Goal: Obtain resource: Download file/media

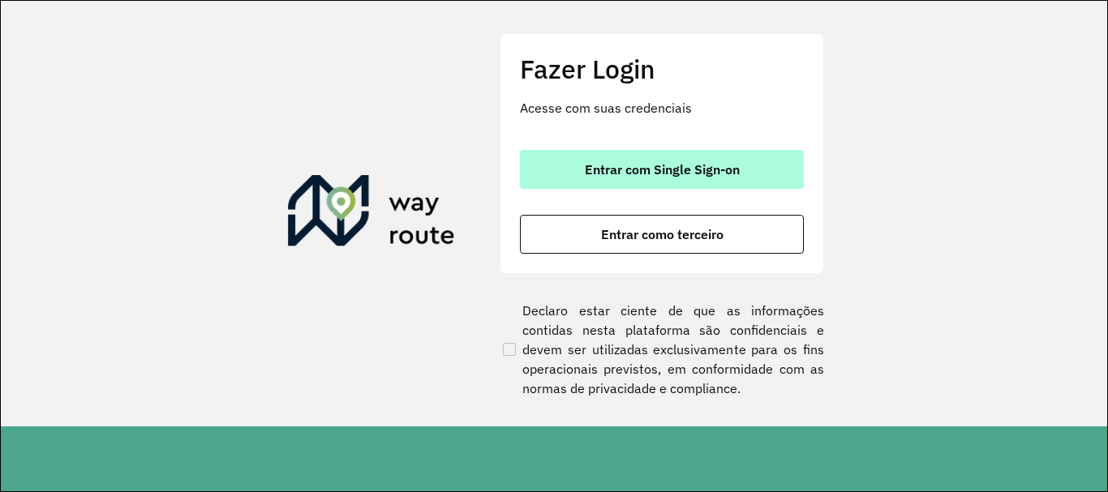
click at [689, 181] on button "Entrar com Single Sign-on" at bounding box center [662, 169] width 284 height 39
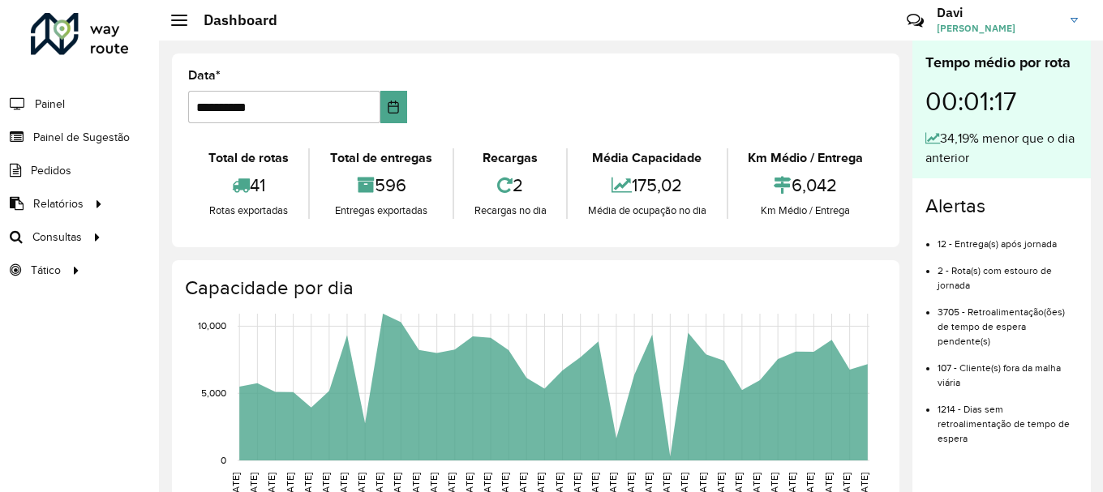
click at [499, 186] on icon at bounding box center [504, 185] width 15 height 18
click at [352, 215] on div "Entregas exportadas" at bounding box center [381, 211] width 134 height 16
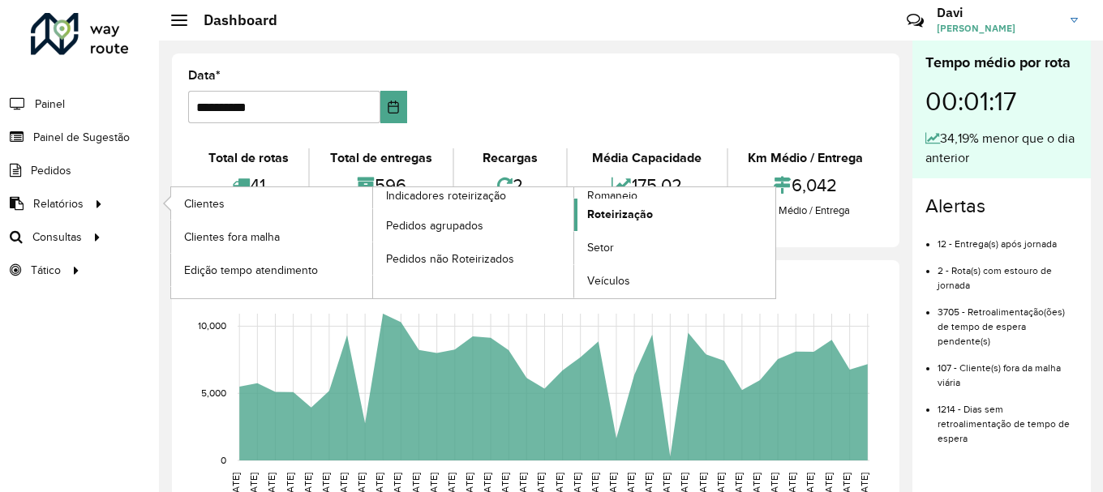
click at [647, 218] on span "Roteirização" at bounding box center [620, 214] width 66 height 17
click at [619, 194] on span "Romaneio" at bounding box center [613, 195] width 53 height 17
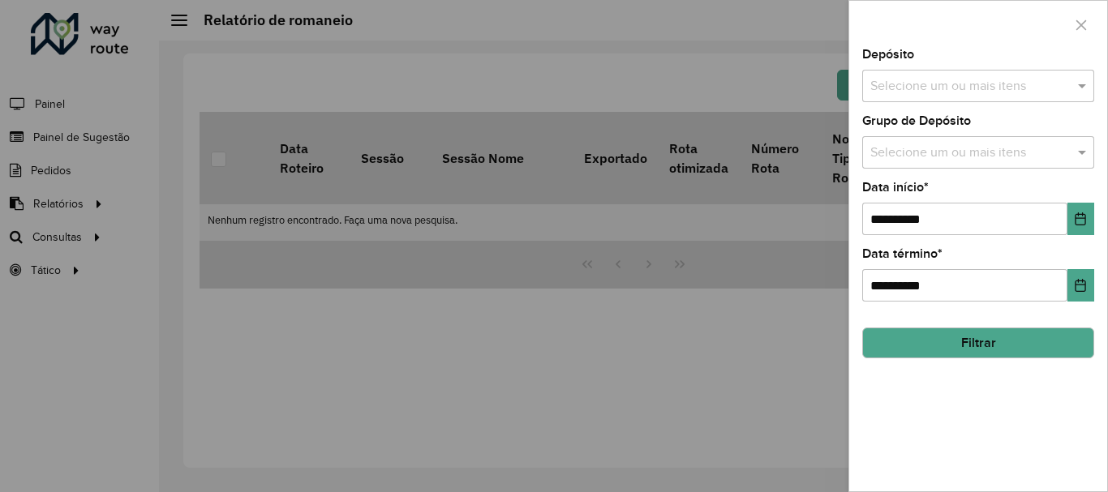
click at [955, 89] on input "text" at bounding box center [970, 86] width 208 height 19
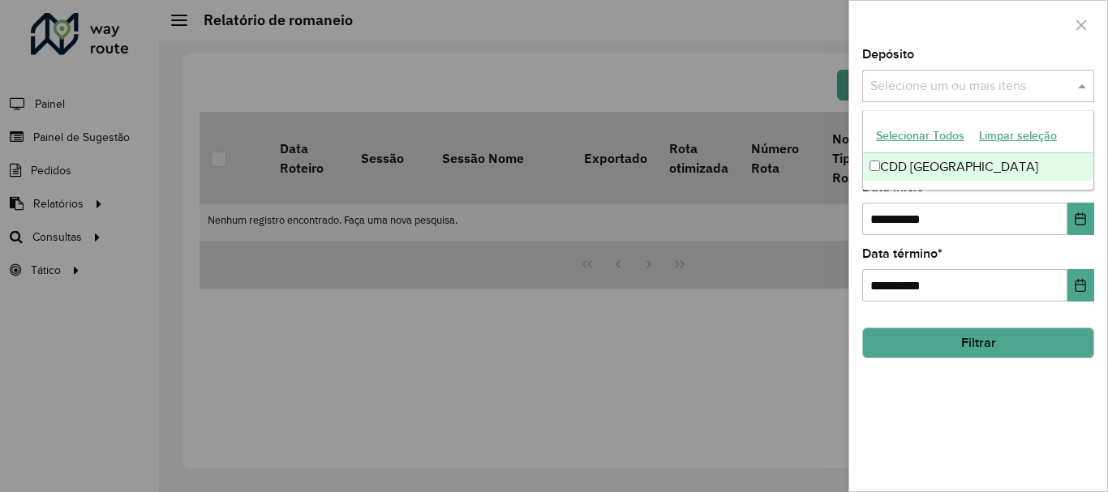
click at [955, 169] on div "CDD [GEOGRAPHIC_DATA]" at bounding box center [978, 167] width 230 height 28
click at [860, 423] on div "**********" at bounding box center [978, 270] width 258 height 443
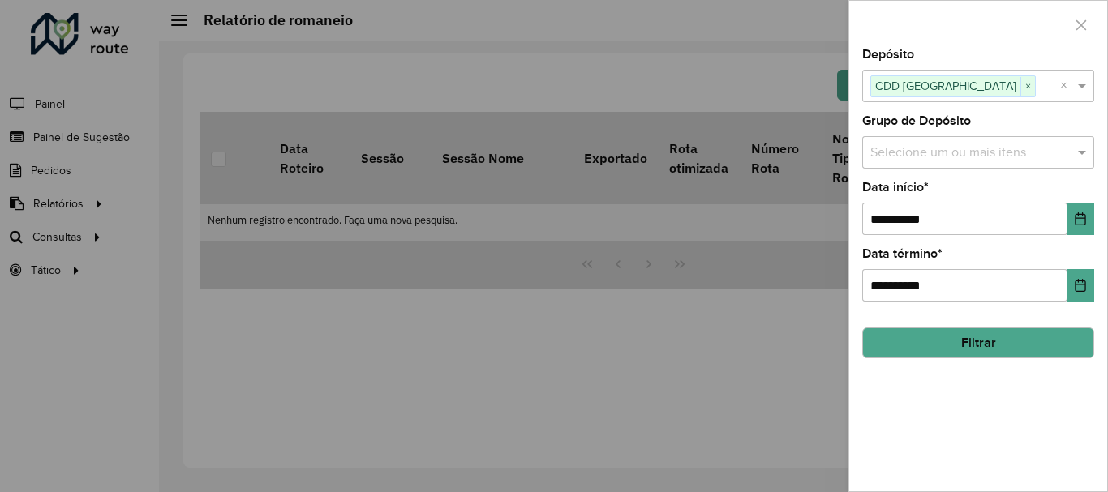
click at [925, 161] on input "text" at bounding box center [970, 153] width 208 height 19
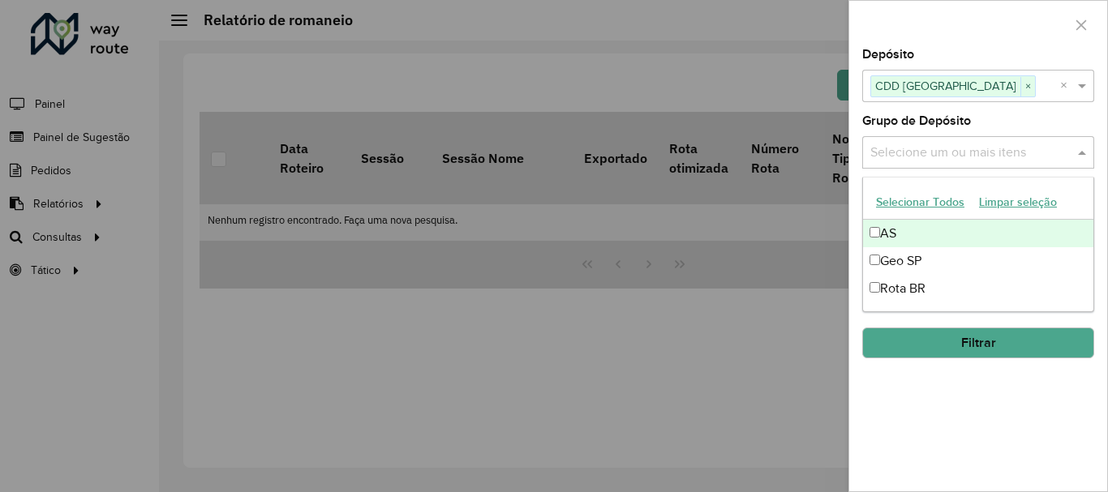
click at [902, 206] on button "Selecionar Todos" at bounding box center [920, 202] width 103 height 25
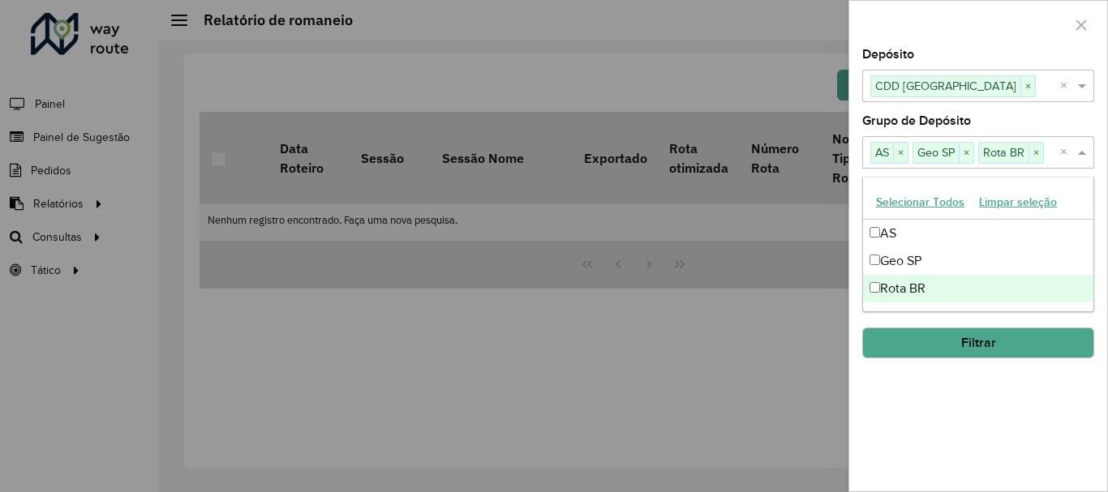
click at [917, 341] on button "Filtrar" at bounding box center [978, 343] width 232 height 31
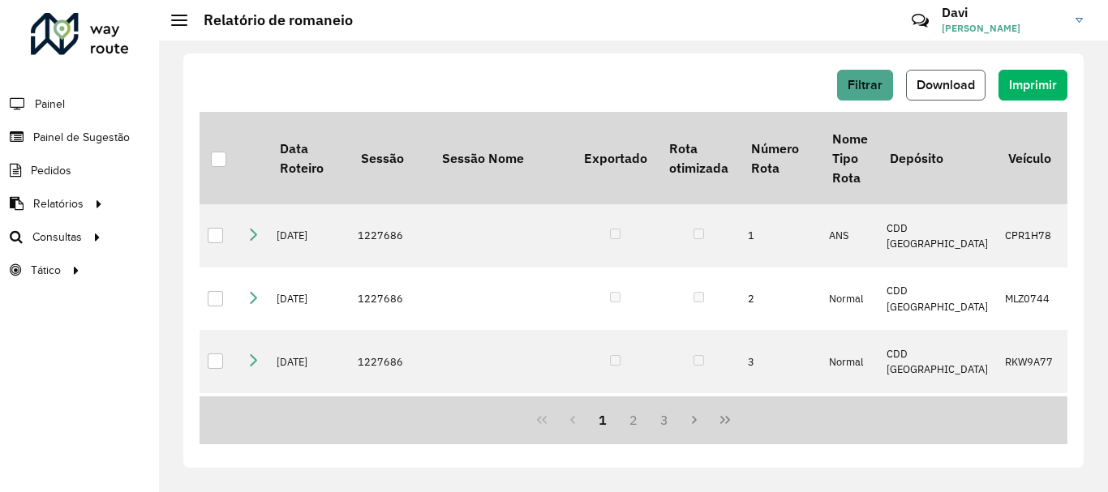
click at [967, 83] on span "Download" at bounding box center [945, 85] width 58 height 14
